Goal: Task Accomplishment & Management: Manage account settings

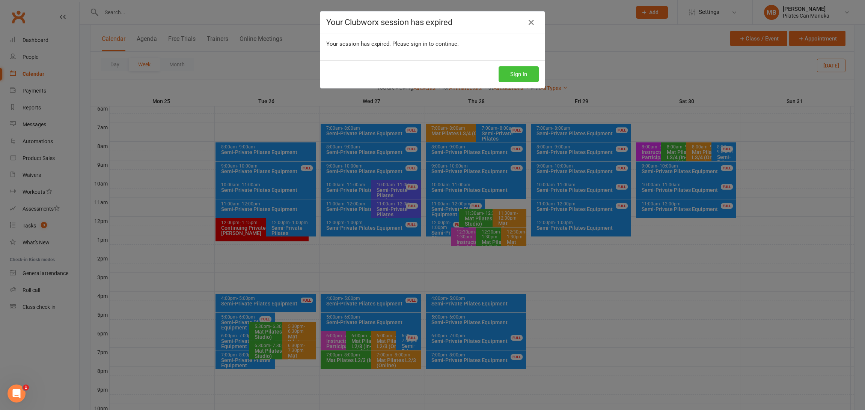
click at [518, 75] on button "Sign In" at bounding box center [518, 74] width 40 height 16
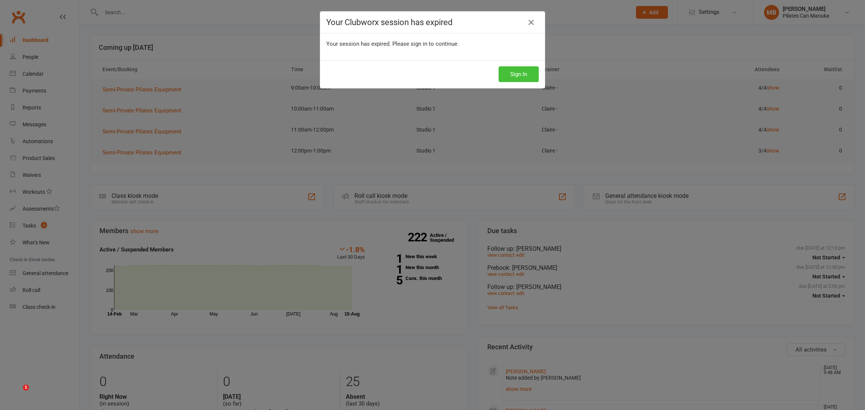
click at [521, 81] on button "Sign In" at bounding box center [518, 74] width 40 height 16
drag, startPoint x: 510, startPoint y: 77, endPoint x: 507, endPoint y: 5, distance: 72.5
click at [511, 75] on button "Sign In" at bounding box center [518, 74] width 40 height 16
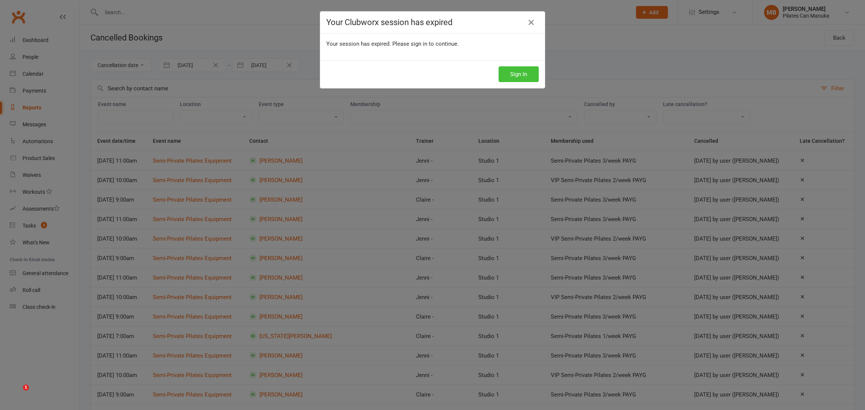
click at [524, 70] on button "Sign In" at bounding box center [518, 74] width 40 height 16
